Goal: Task Accomplishment & Management: Manage account settings

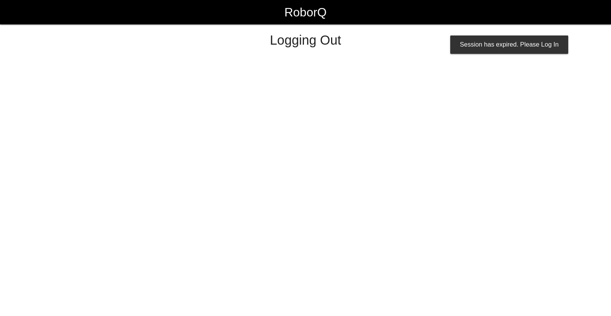
select select "Supervisor"
